Goal: Information Seeking & Learning: Learn about a topic

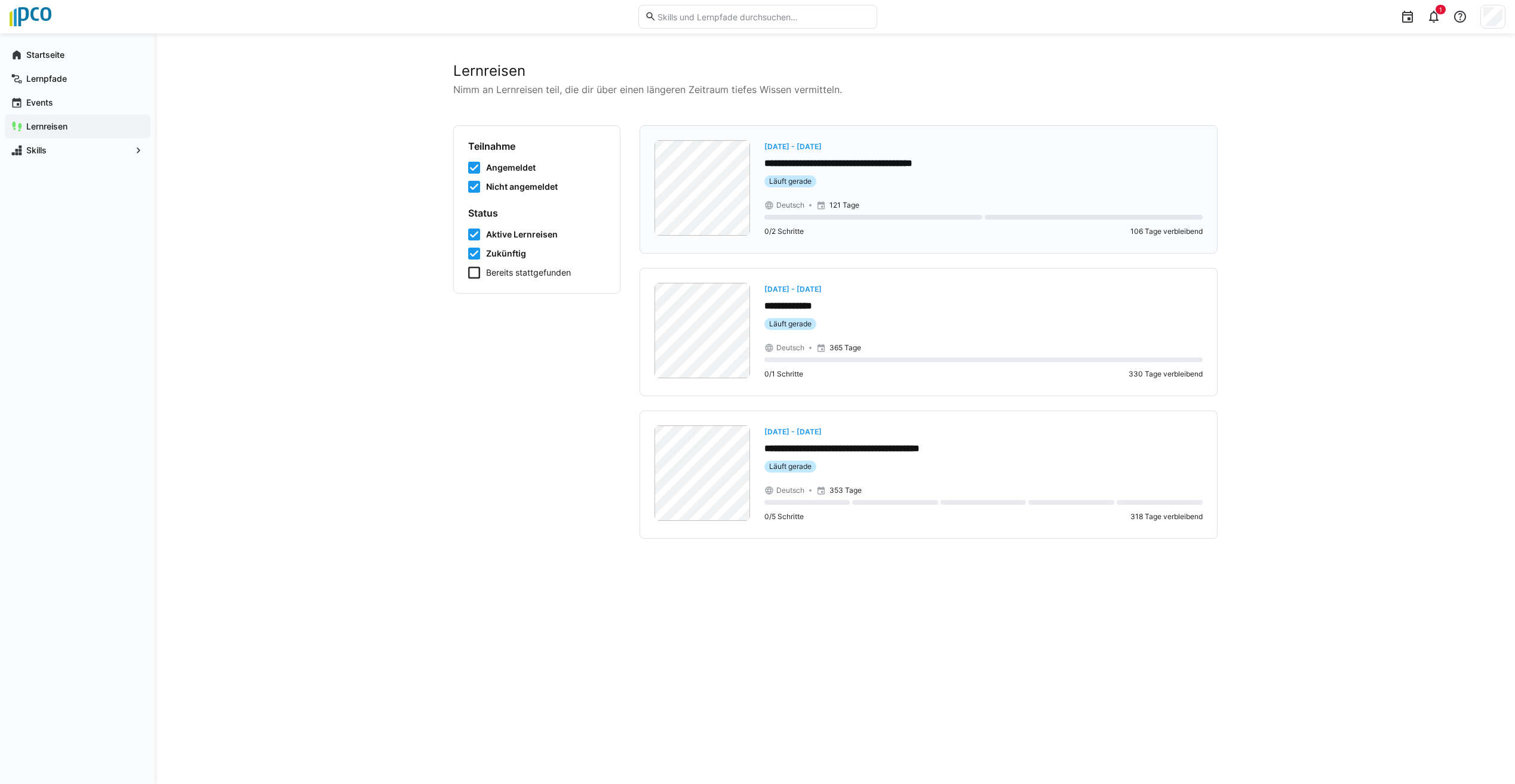
click at [839, 161] on p "**********" at bounding box center [983, 164] width 439 height 14
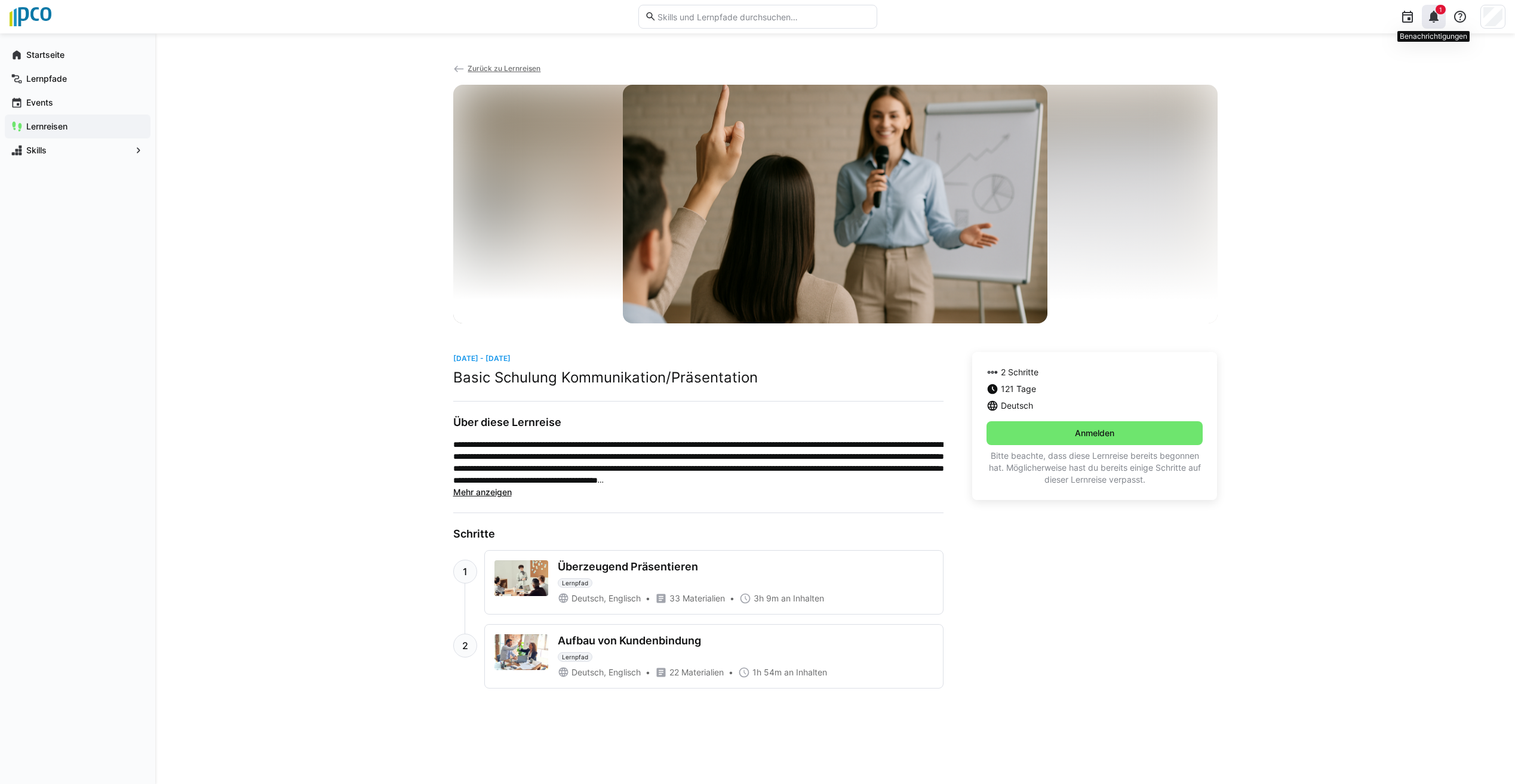
click at [1433, 17] on eds-icon at bounding box center [1433, 17] width 15 height 15
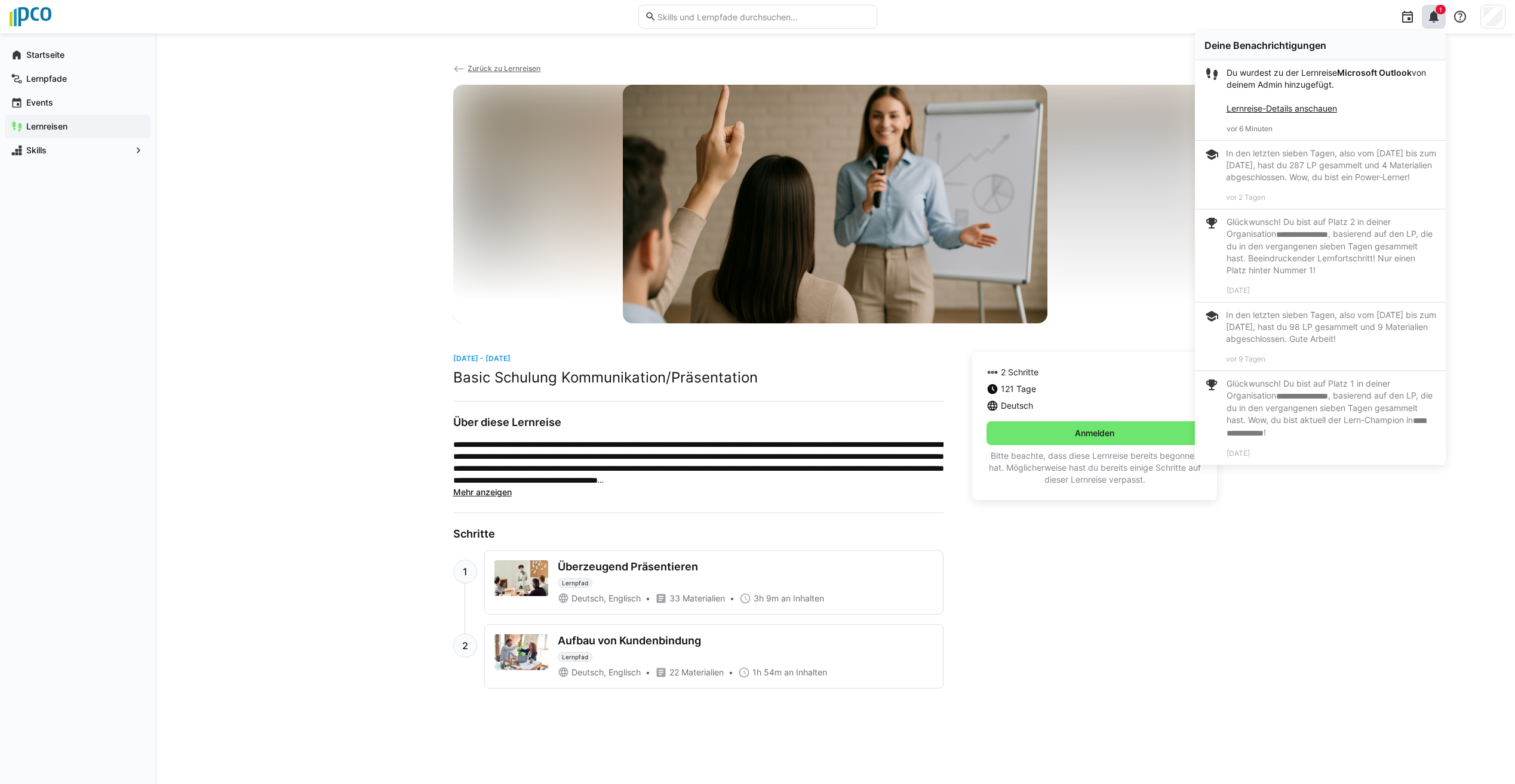
click at [1304, 106] on link "Lernreise-Details anschauen" at bounding box center [1281, 108] width 110 height 10
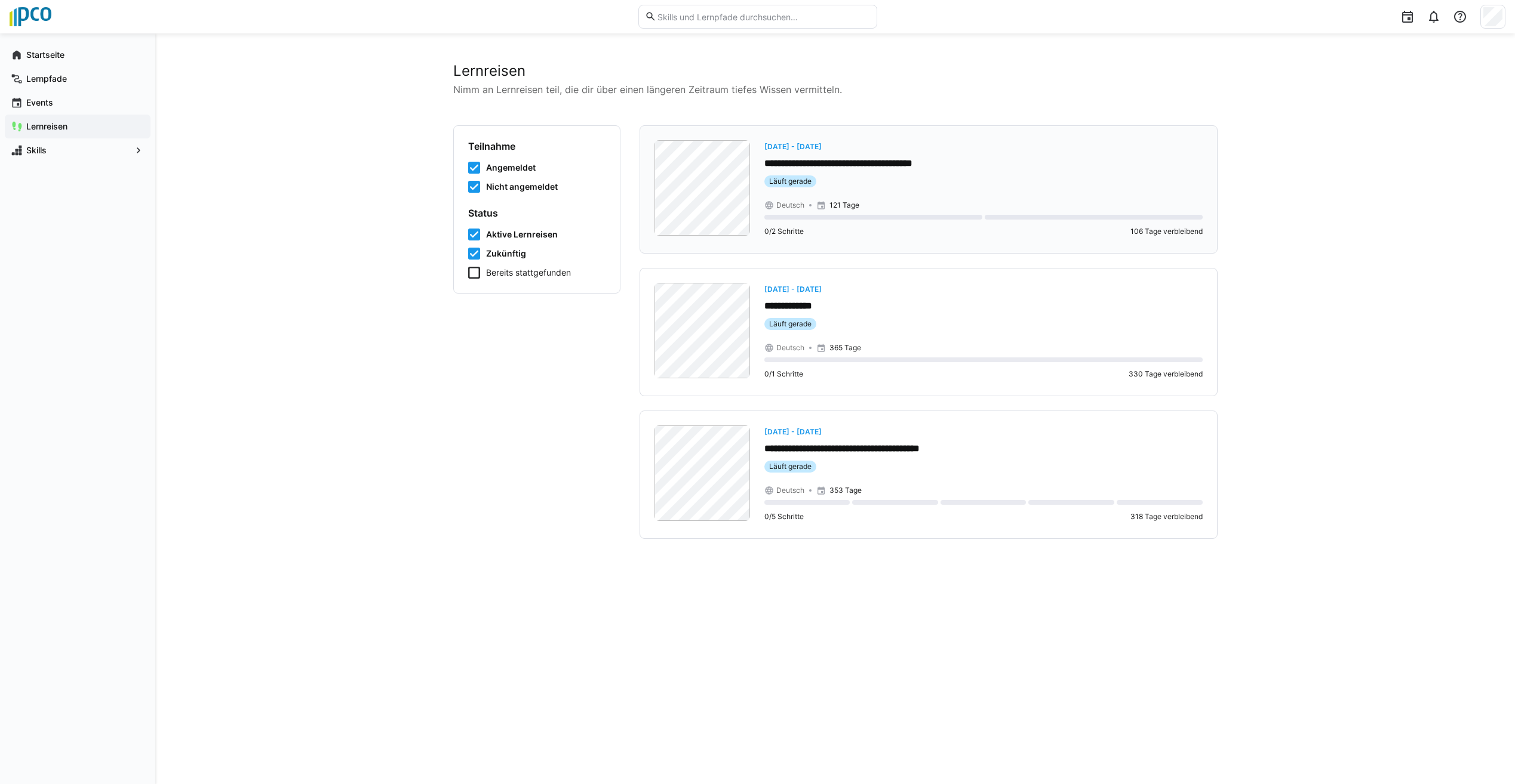
click at [1138, 206] on div "Deutsch 121 Tage" at bounding box center [983, 205] width 439 height 10
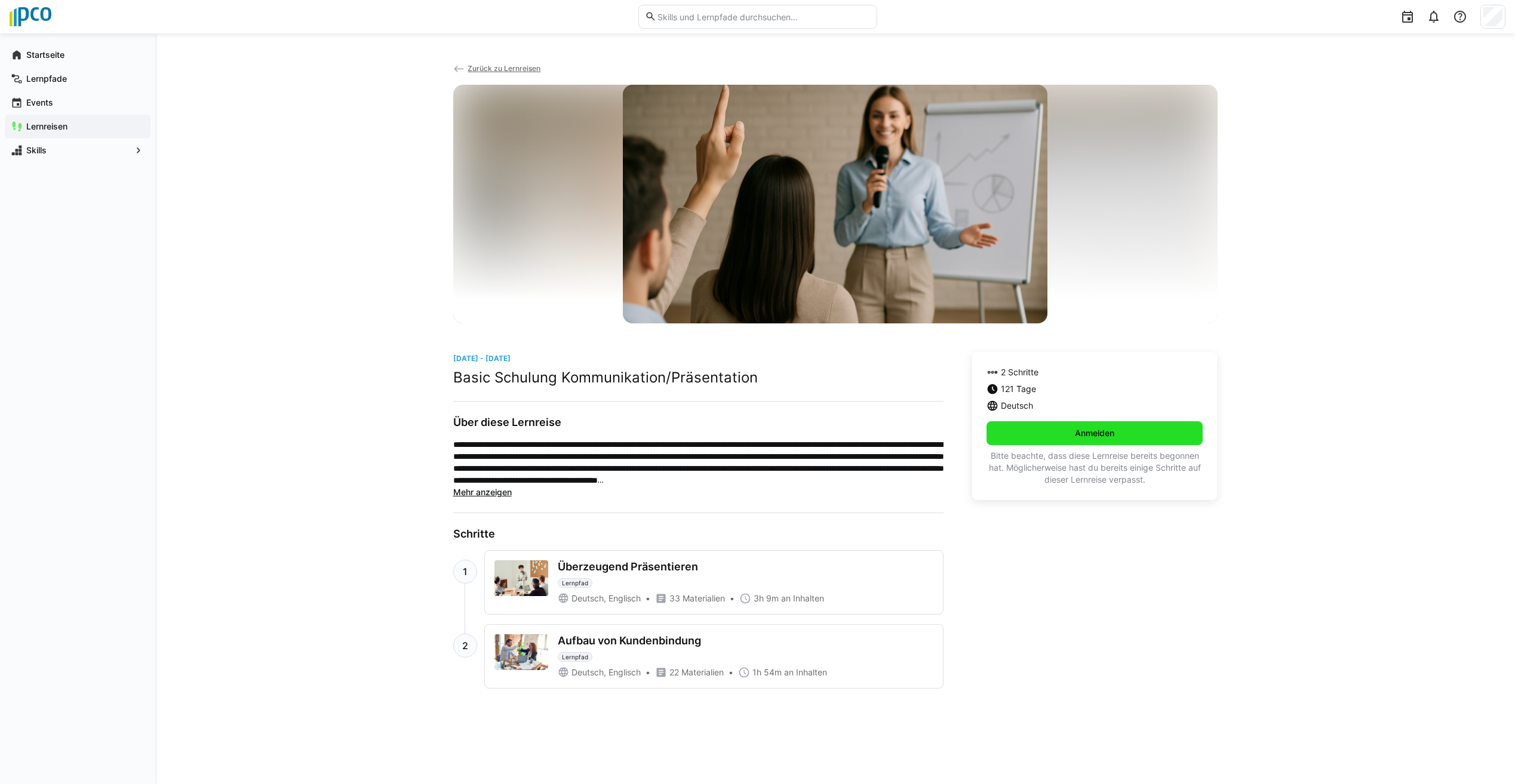
click at [1114, 434] on span "Anmelden" at bounding box center [1094, 433] width 43 height 12
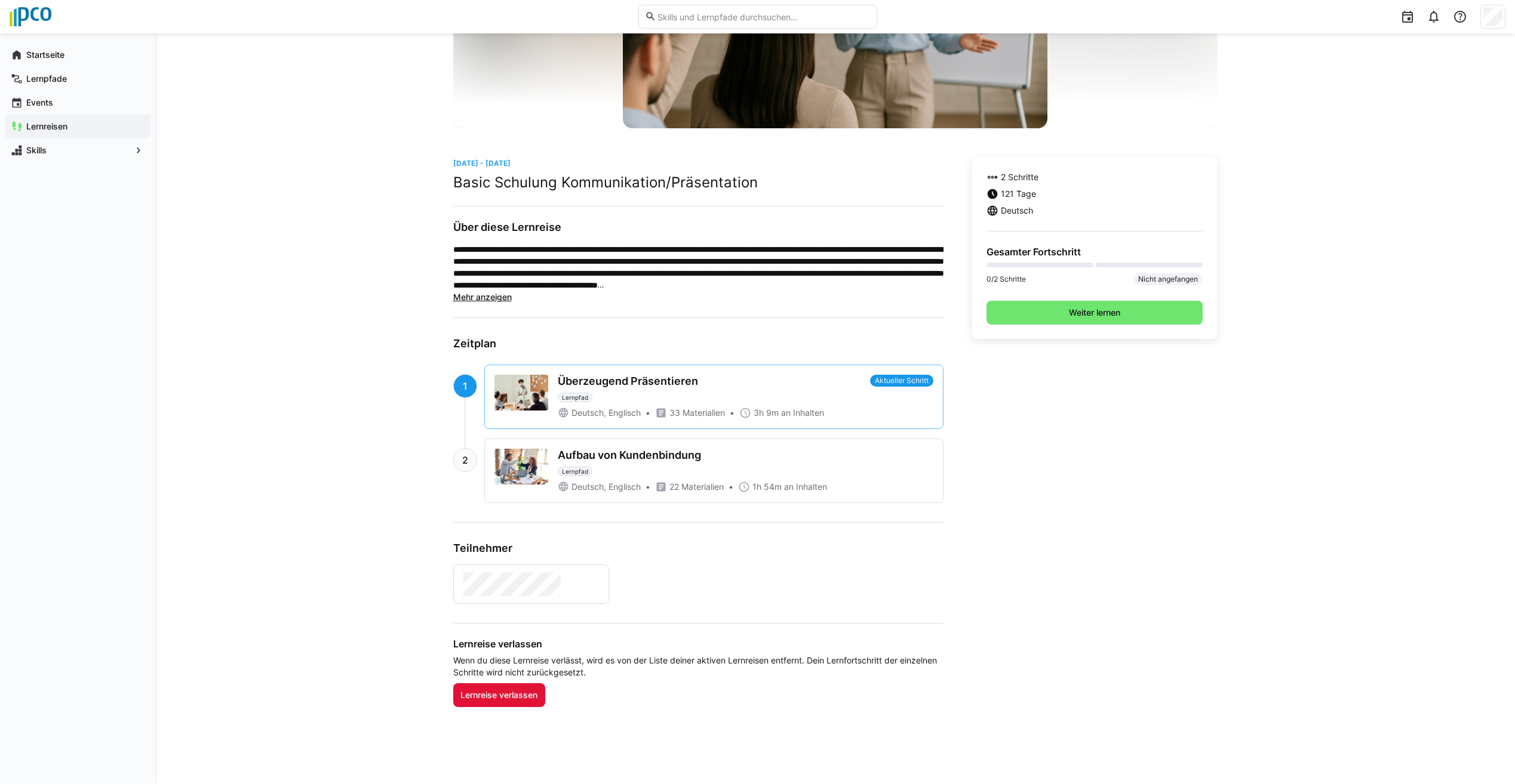
scroll to position [204, 0]
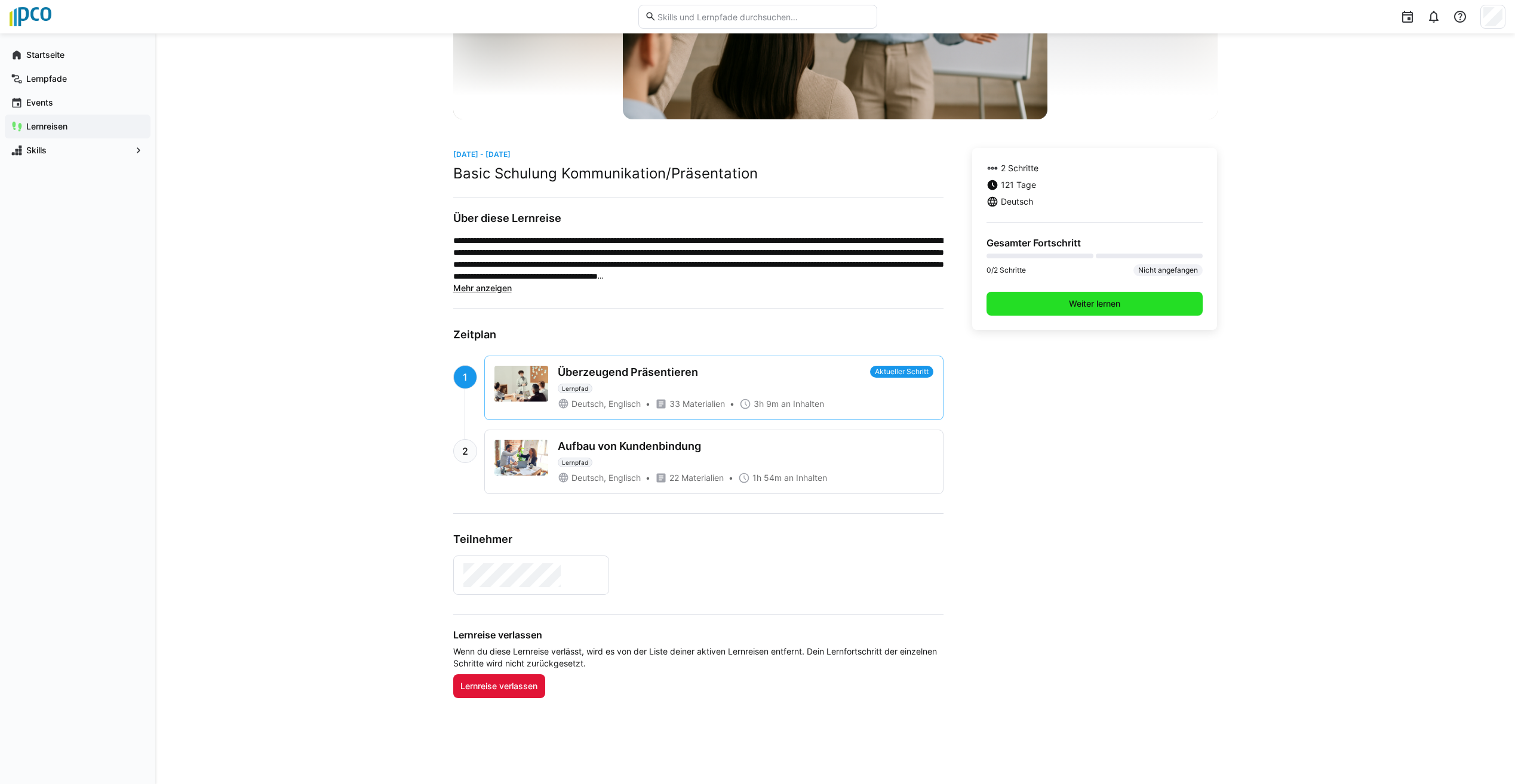
click at [1102, 306] on span "Weiter lernen" at bounding box center [1094, 303] width 55 height 12
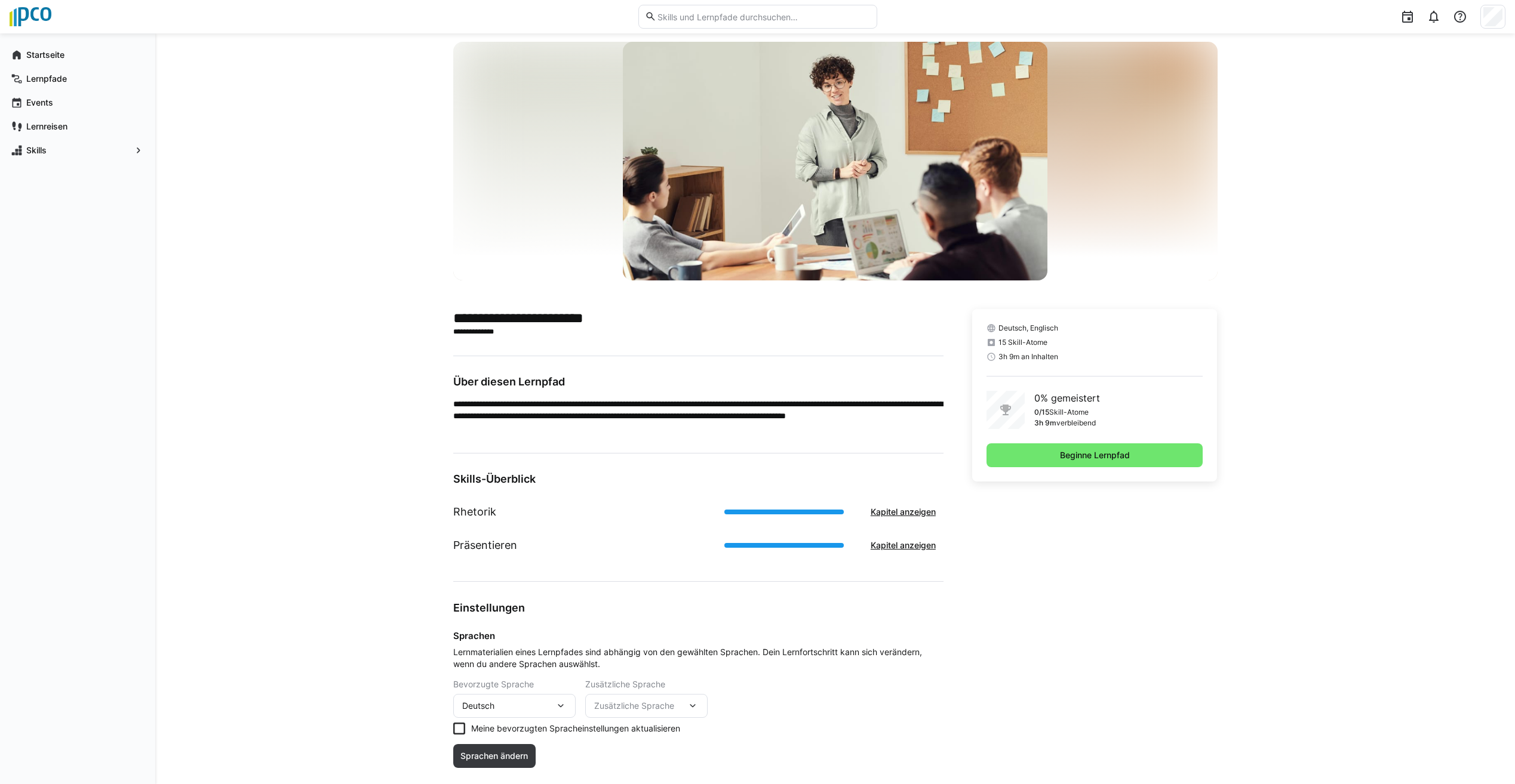
scroll to position [81, 0]
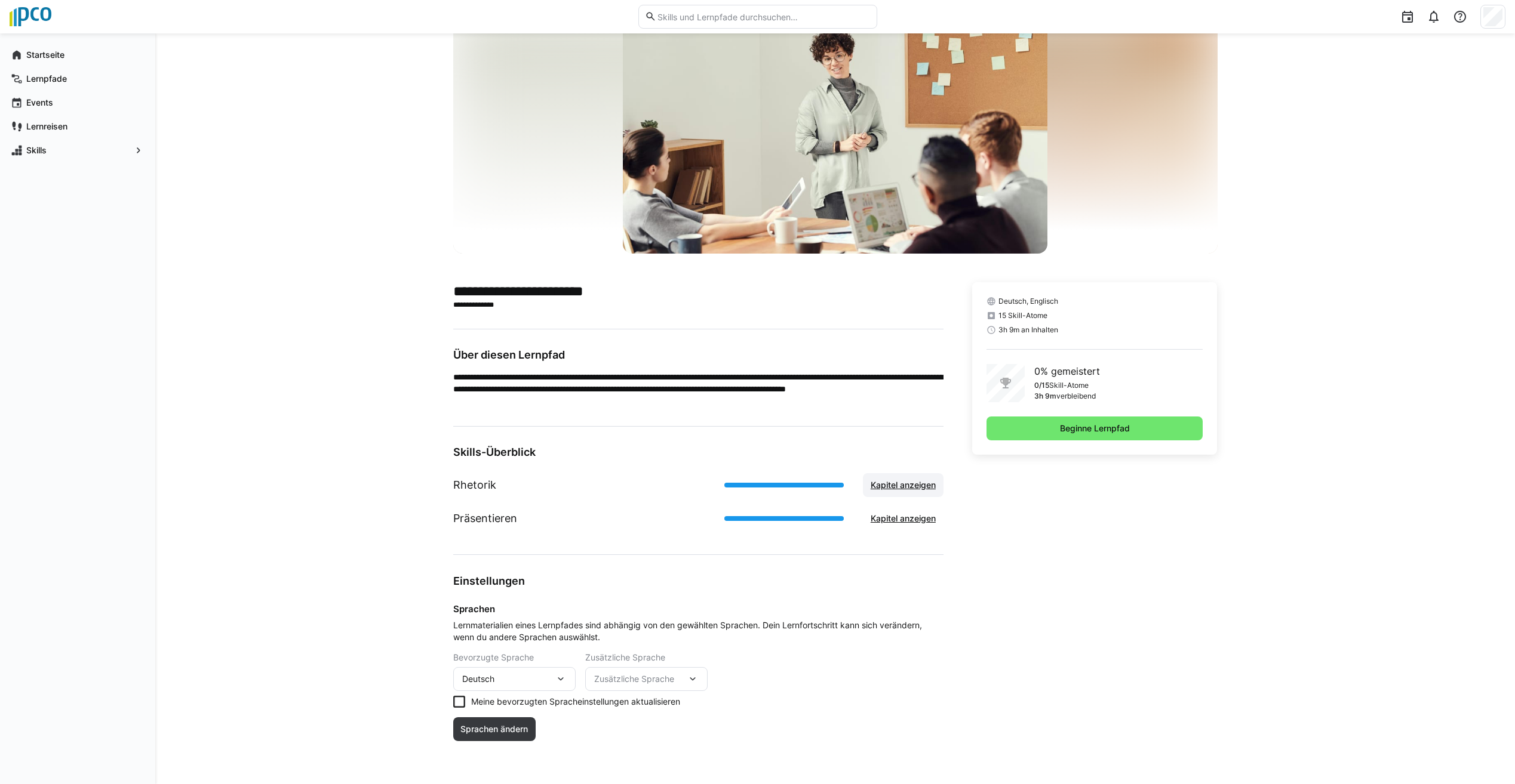
click at [896, 487] on span "Kapitel anzeigen" at bounding box center [903, 485] width 68 height 12
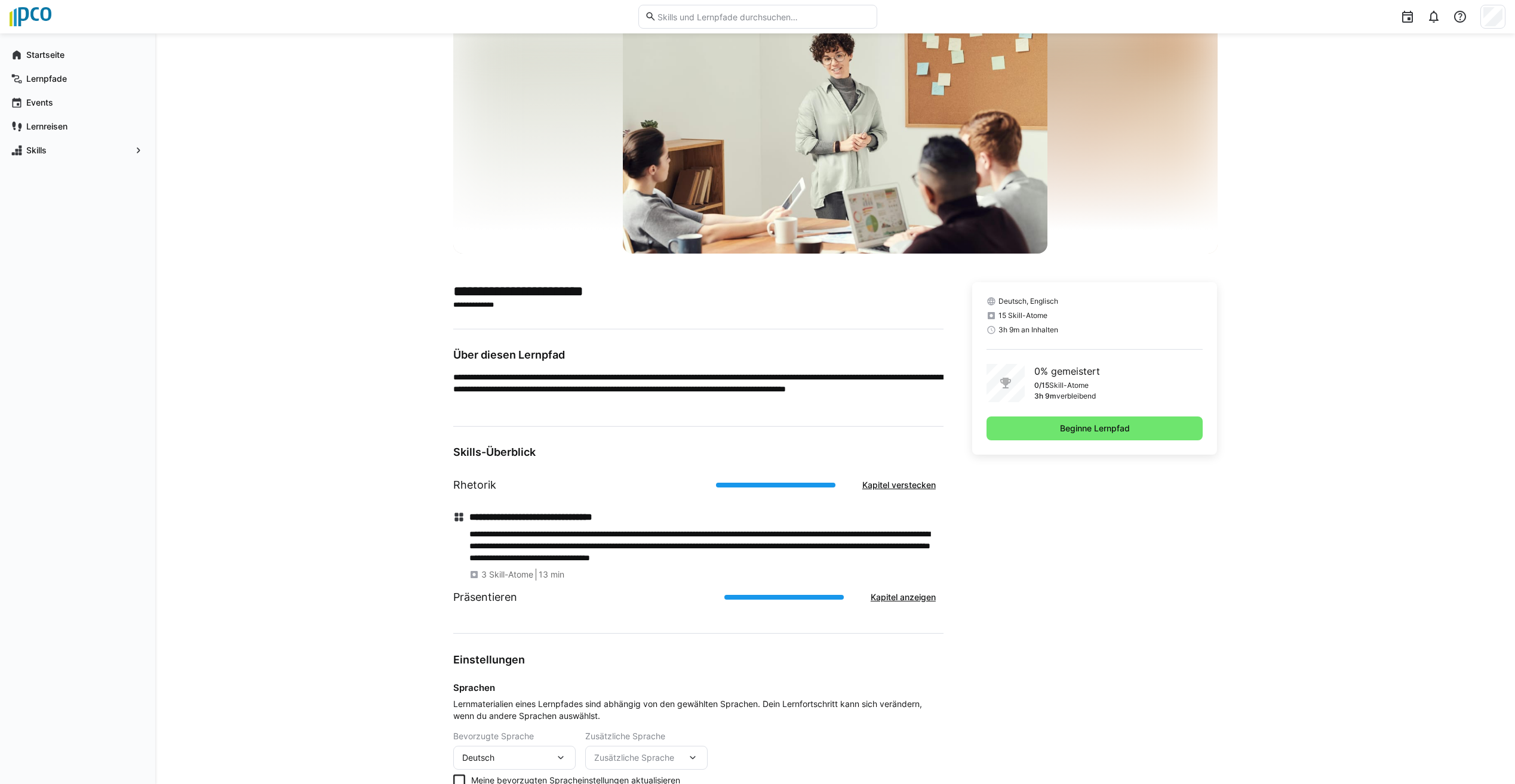
click at [583, 589] on div "Präsentieren Kapitel anzeigen" at bounding box center [698, 597] width 490 height 33
click at [478, 577] on eds-icon at bounding box center [475, 575] width 10 height 10
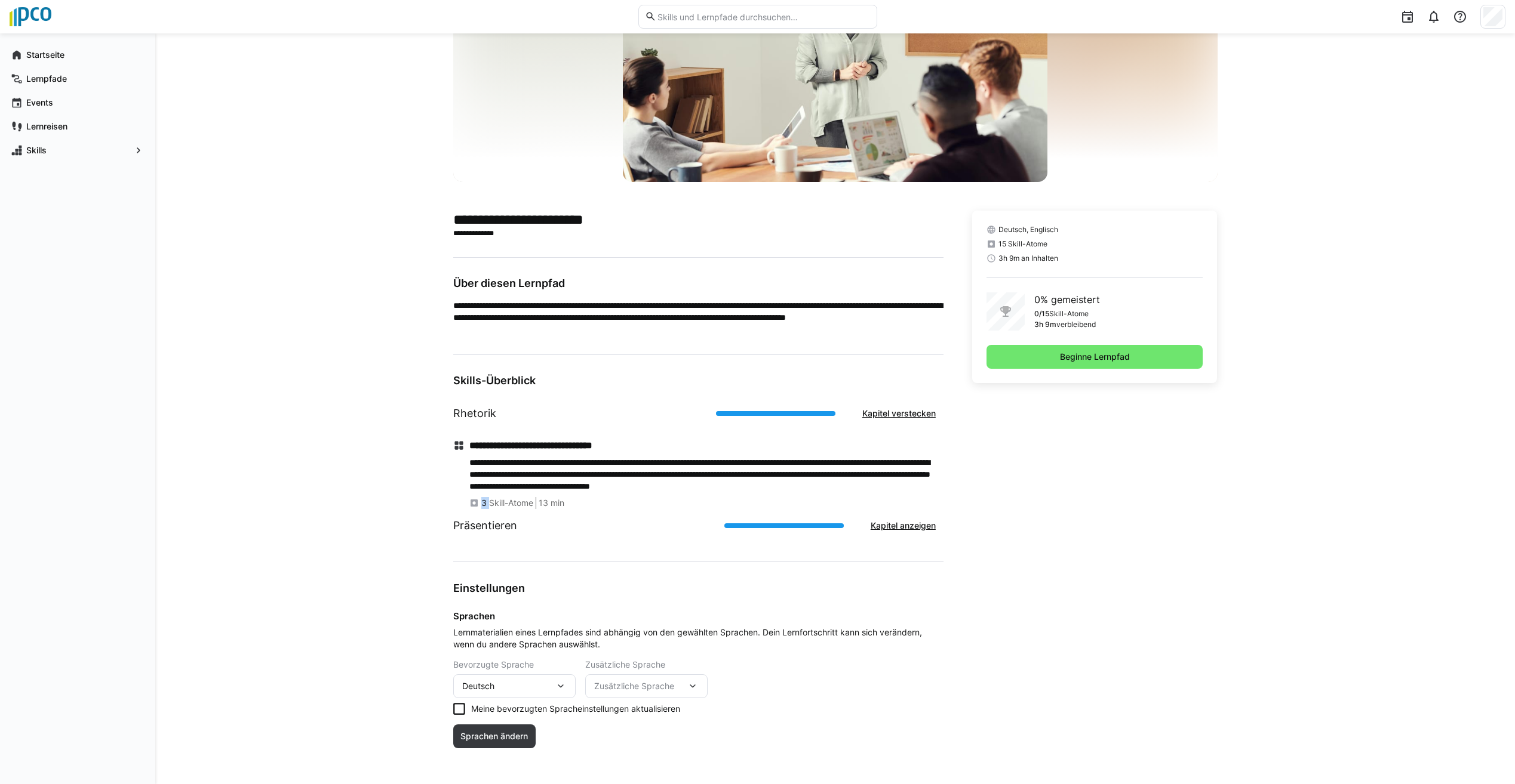
scroll to position [160, 0]
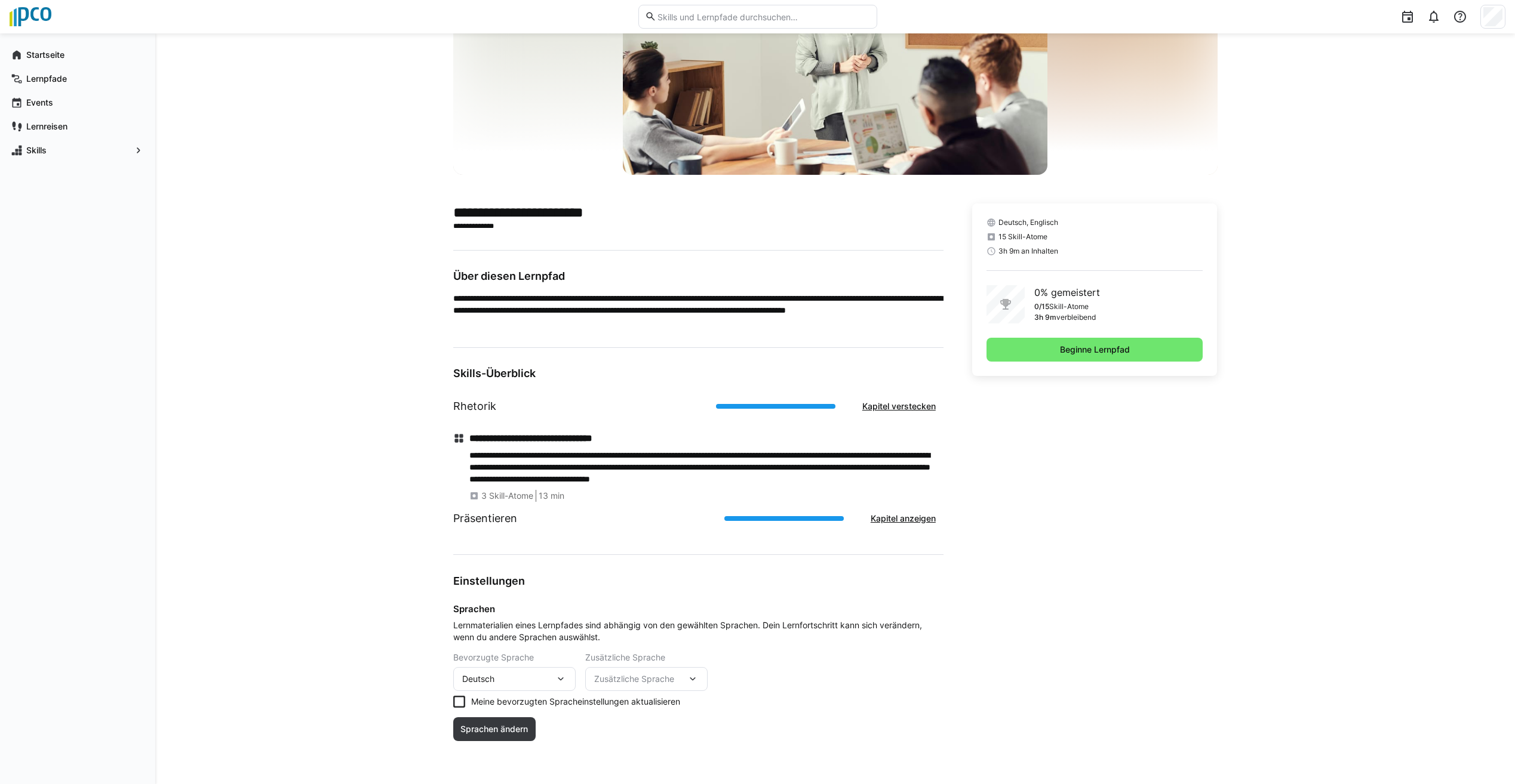
click at [488, 518] on h1 "Präsentieren" at bounding box center [485, 518] width 64 height 15
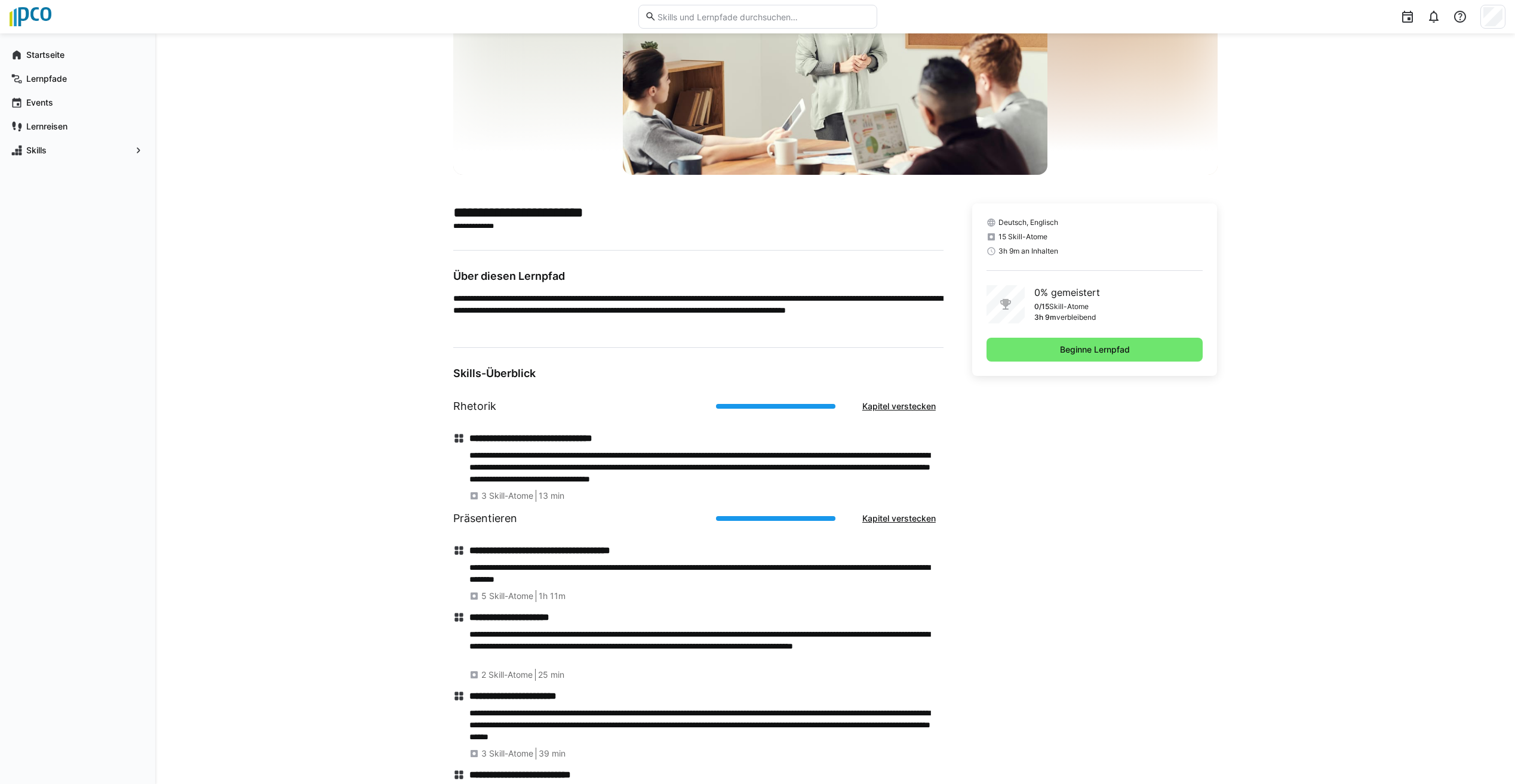
click at [574, 500] on div "3 Skill-Atome 13 min" at bounding box center [706, 496] width 474 height 12
click at [613, 442] on h4 "**********" at bounding box center [706, 438] width 474 height 12
click at [508, 381] on div "**********" at bounding box center [698, 636] width 490 height 539
click at [1102, 346] on span "Beginne Lernpfad" at bounding box center [1095, 350] width 73 height 12
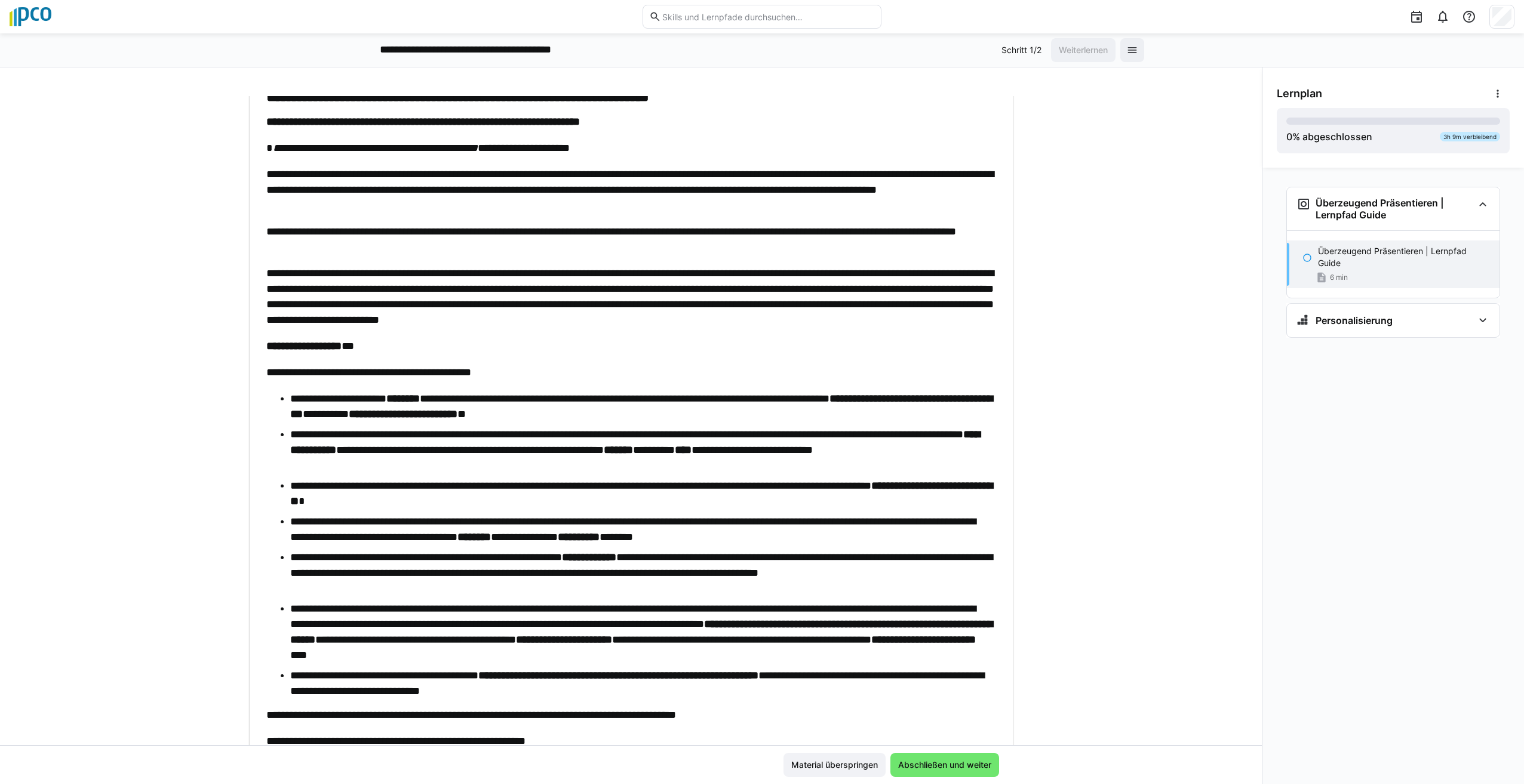
scroll to position [151, 0]
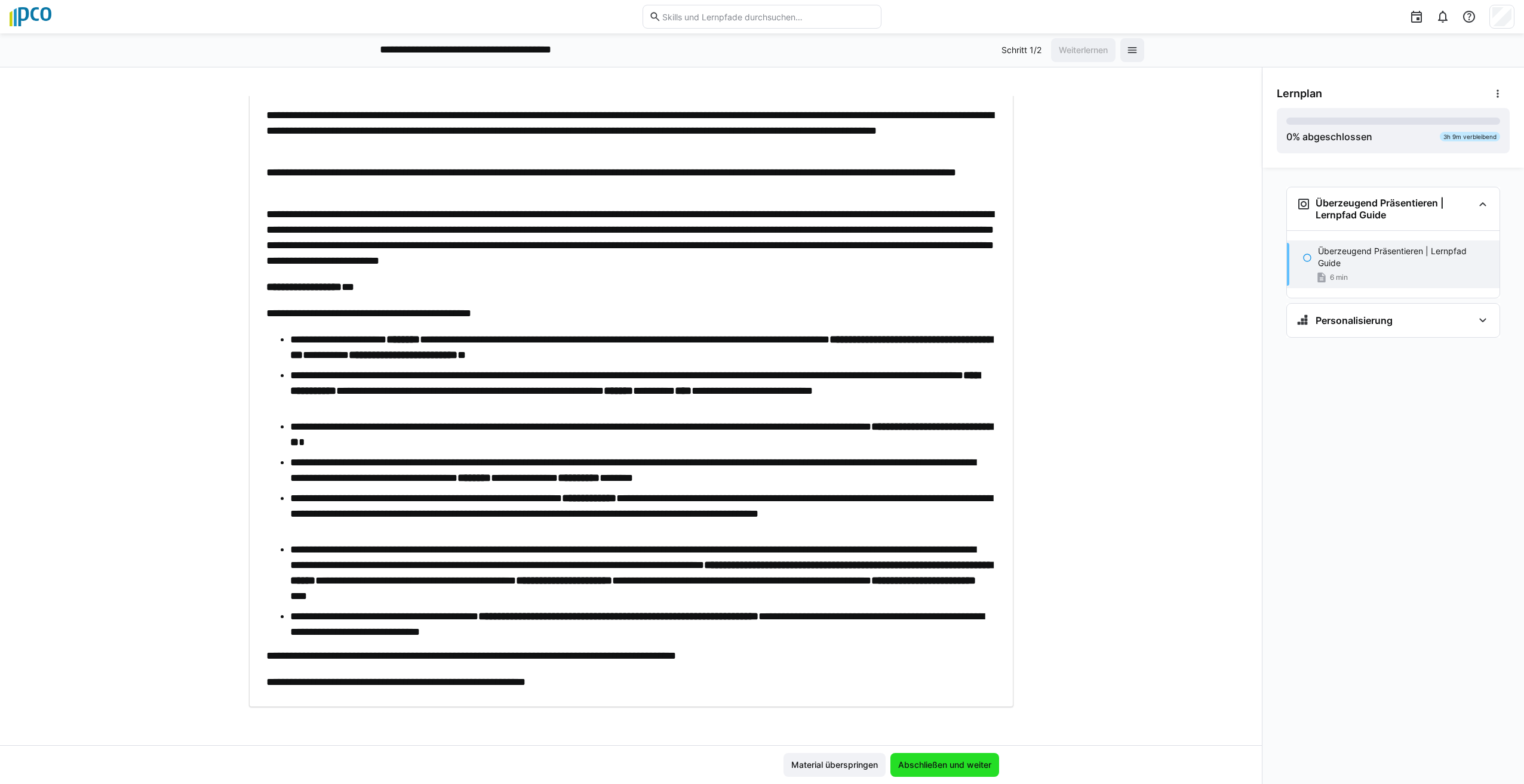
click at [943, 767] on span "Abschließen und weiter" at bounding box center [944, 764] width 97 height 12
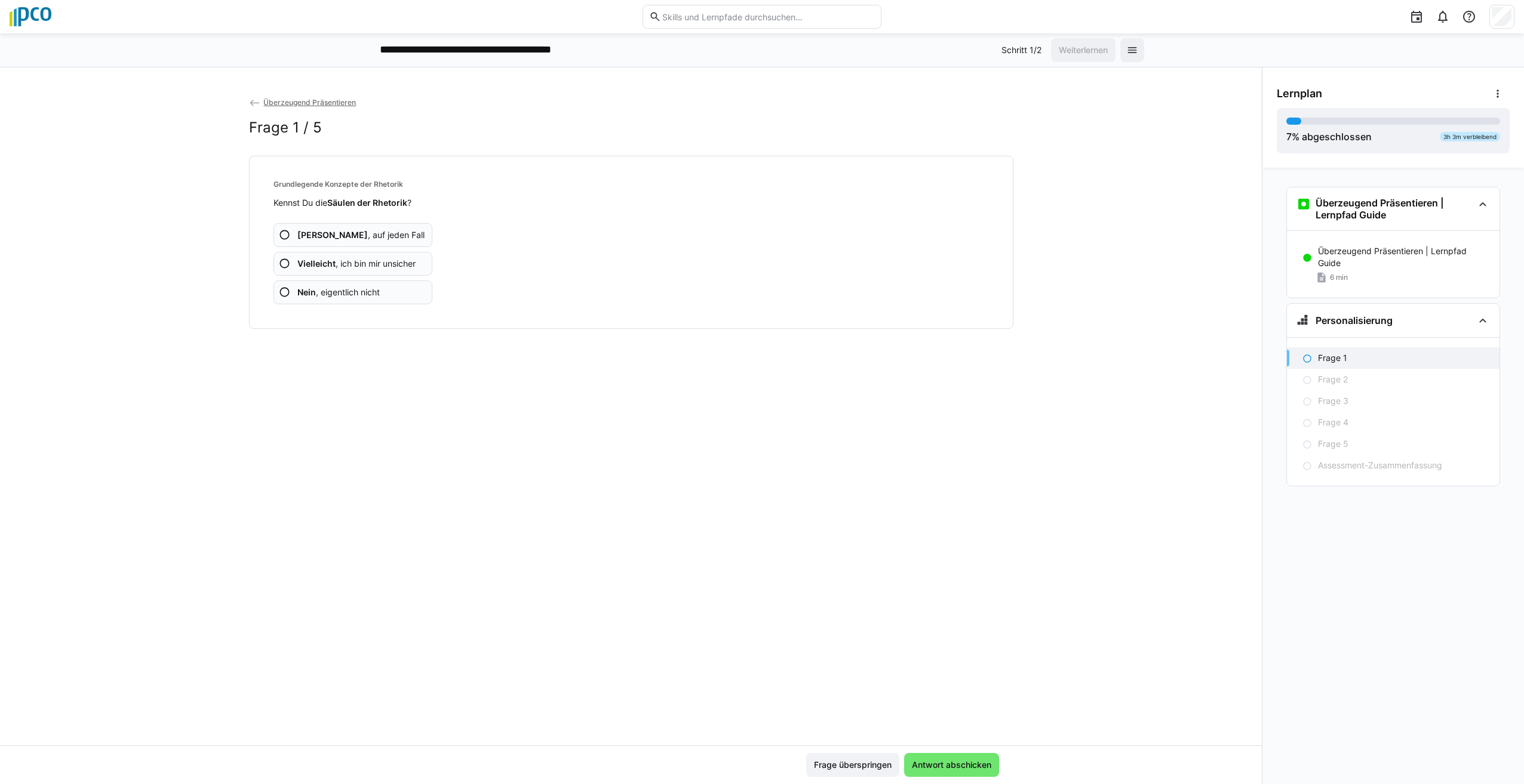
click at [285, 264] on eds-icon at bounding box center [285, 263] width 12 height 12
click at [283, 293] on eds-icon at bounding box center [285, 293] width 12 height 12
click at [280, 293] on eds-icon at bounding box center [285, 293] width 12 height 12
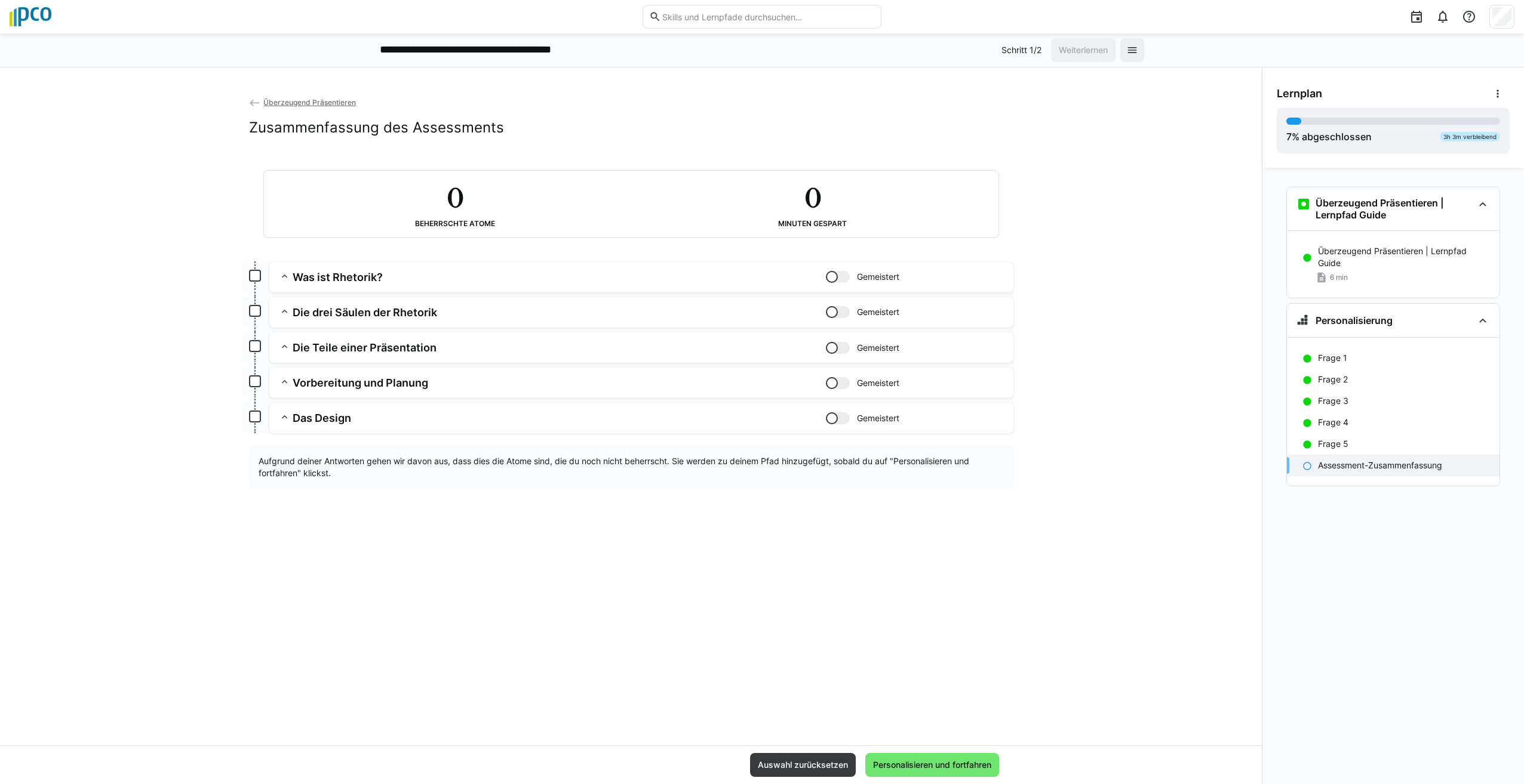
click at [284, 278] on eds-icon at bounding box center [285, 276] width 12 height 12
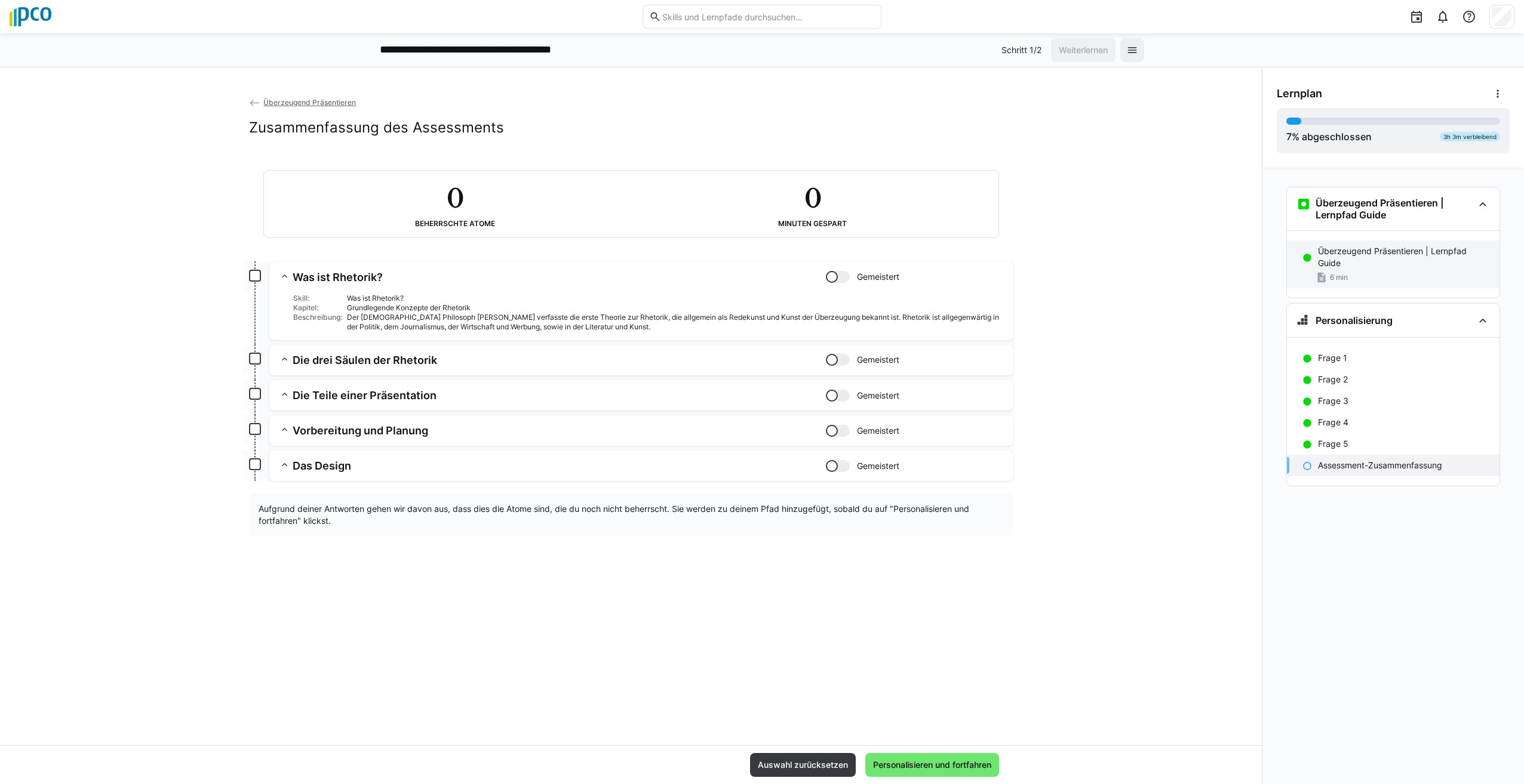
click at [1400, 269] on p "Überzeugend Präsentieren | Lernpfad Guide" at bounding box center [1403, 257] width 172 height 24
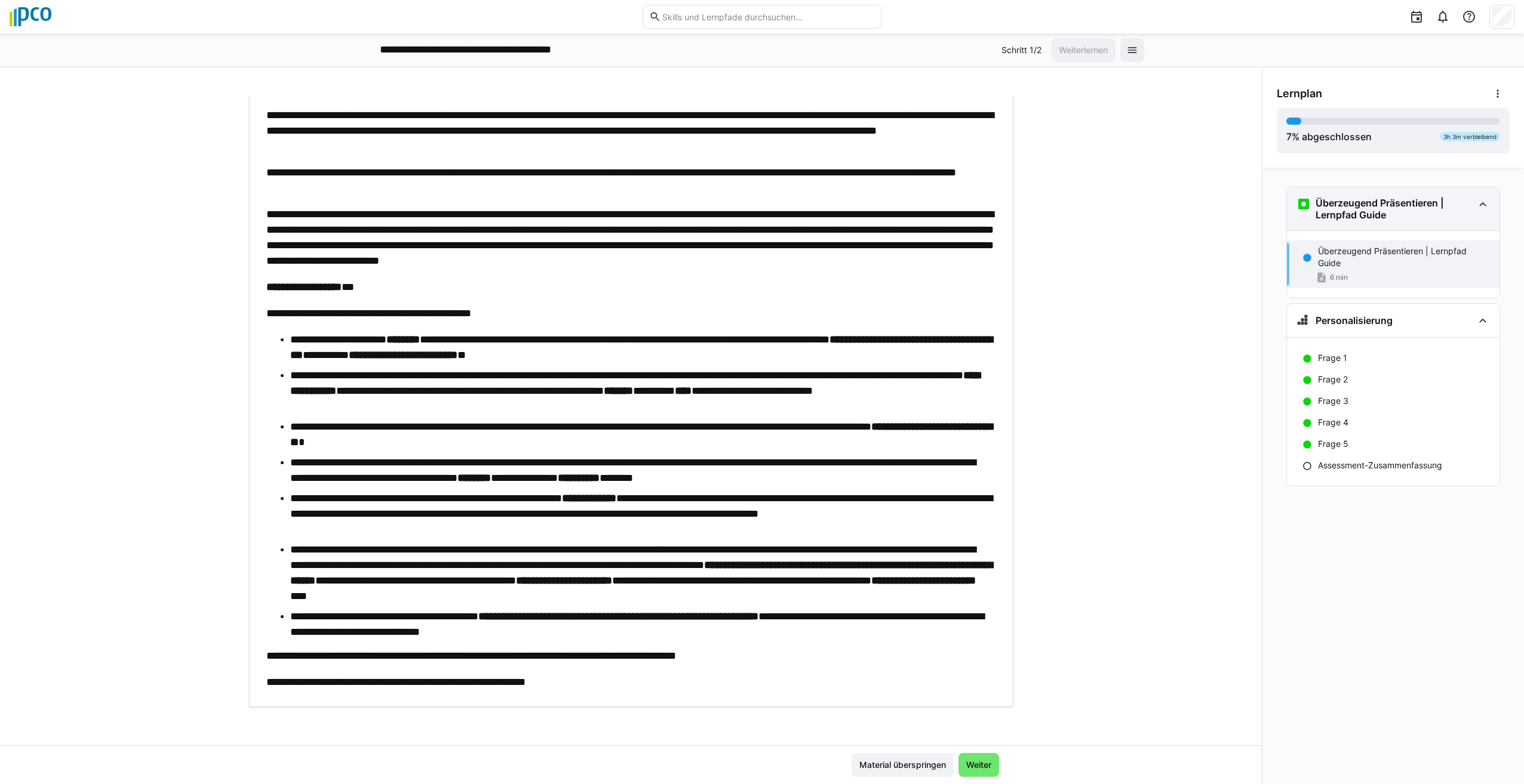
click at [1481, 202] on eds-icon at bounding box center [1483, 205] width 15 height 15
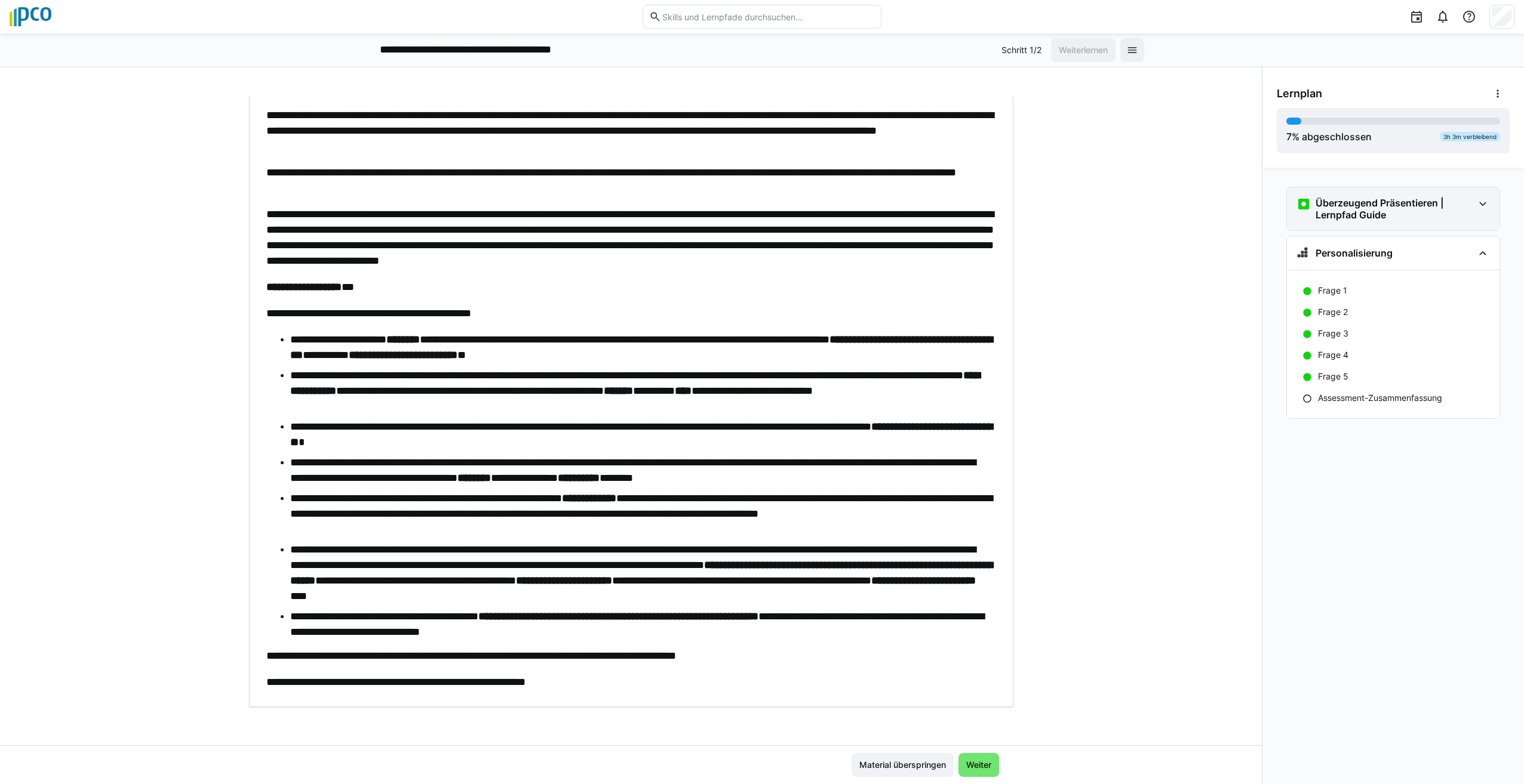
click at [1482, 202] on eds-icon at bounding box center [1483, 205] width 15 height 15
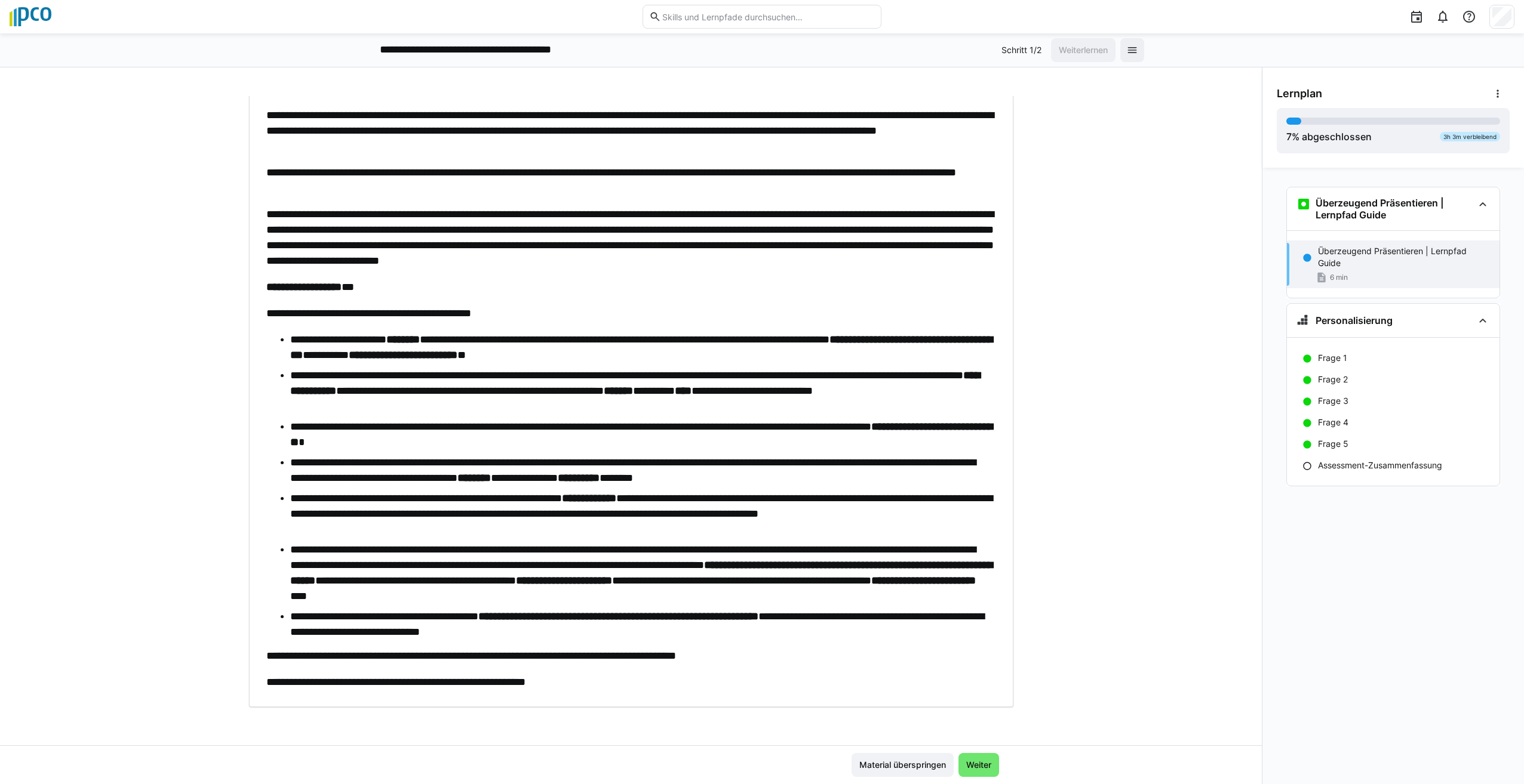
click at [1362, 268] on p "Überzeugend Präsentieren | Lernpfad Guide" at bounding box center [1403, 257] width 172 height 24
click at [1362, 267] on p "Überzeugend Präsentieren | Lernpfad Guide" at bounding box center [1403, 257] width 172 height 24
click at [1377, 253] on p "Überzeugend Präsentieren | Lernpfad Guide" at bounding box center [1403, 257] width 172 height 24
click at [1467, 271] on div "6 min" at bounding box center [1403, 277] width 172 height 12
click at [978, 770] on span "Weiter" at bounding box center [978, 764] width 29 height 12
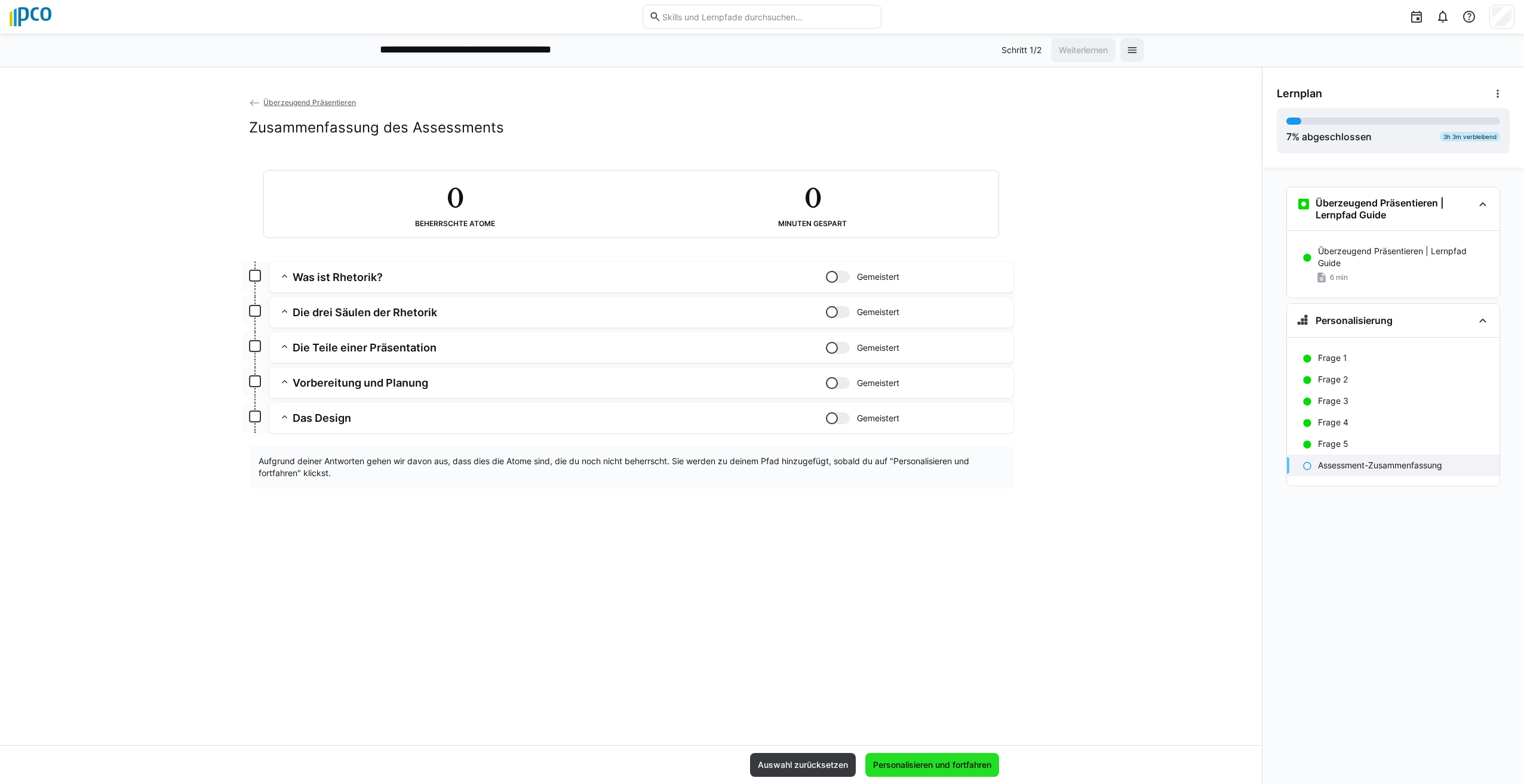
click at [965, 766] on span "Personalisieren und fortfahren" at bounding box center [931, 764] width 121 height 12
